Goal: Find specific page/section: Find specific page/section

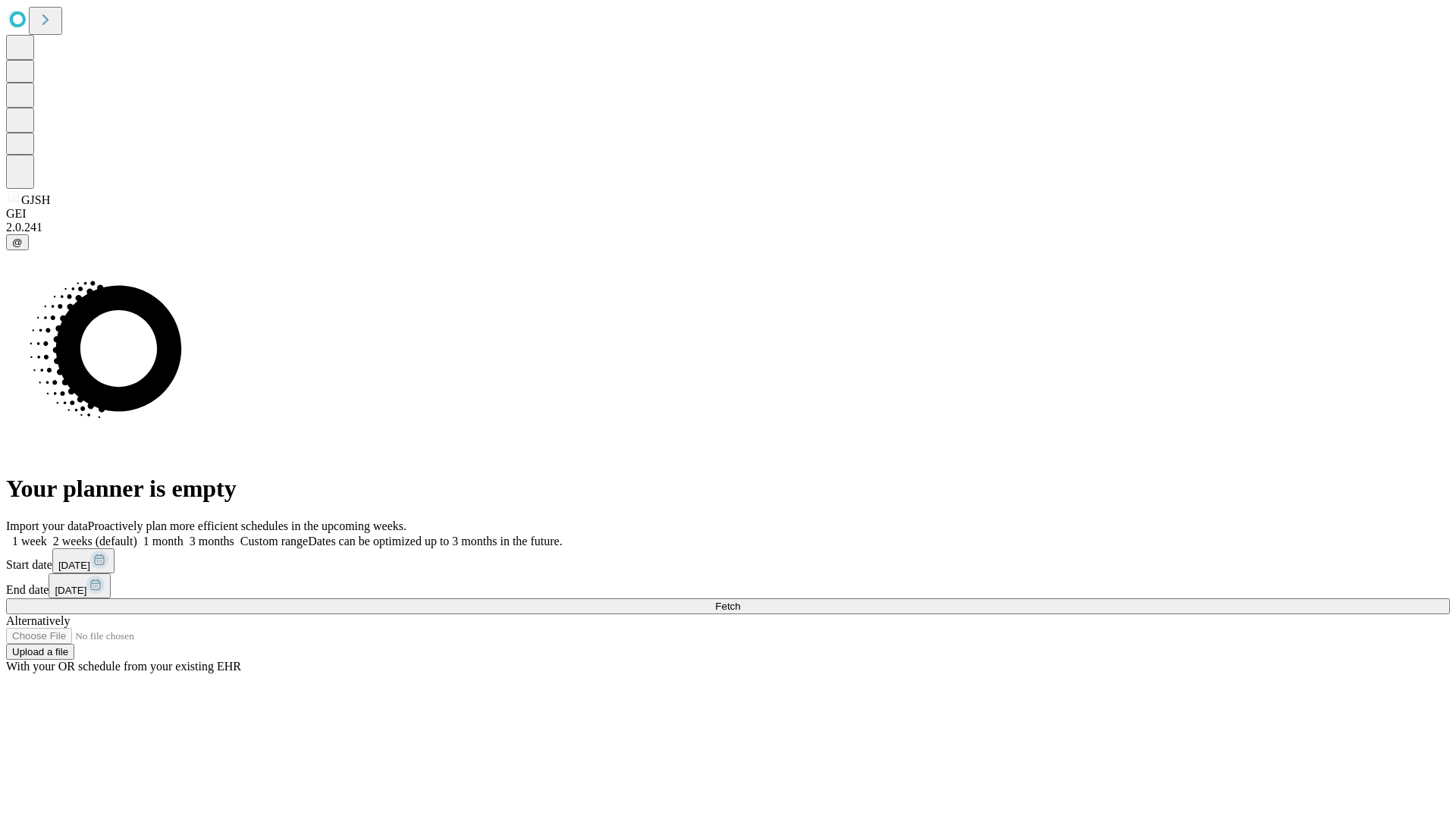
click at [741, 600] on span "Fetch" at bounding box center [728, 605] width 25 height 12
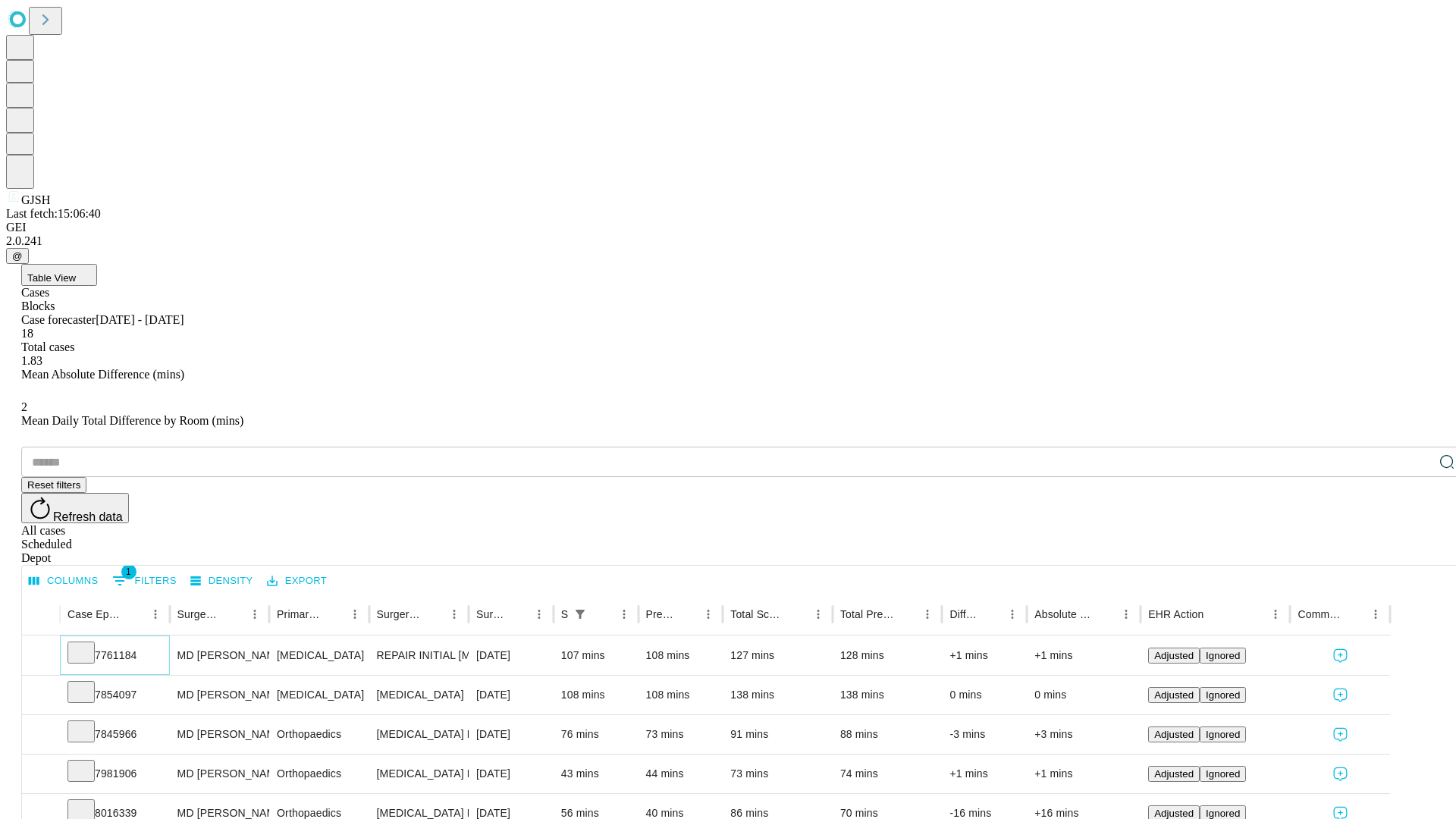
click at [89, 643] on icon at bounding box center [81, 651] width 15 height 15
